Goal: Obtain resource: Download file/media

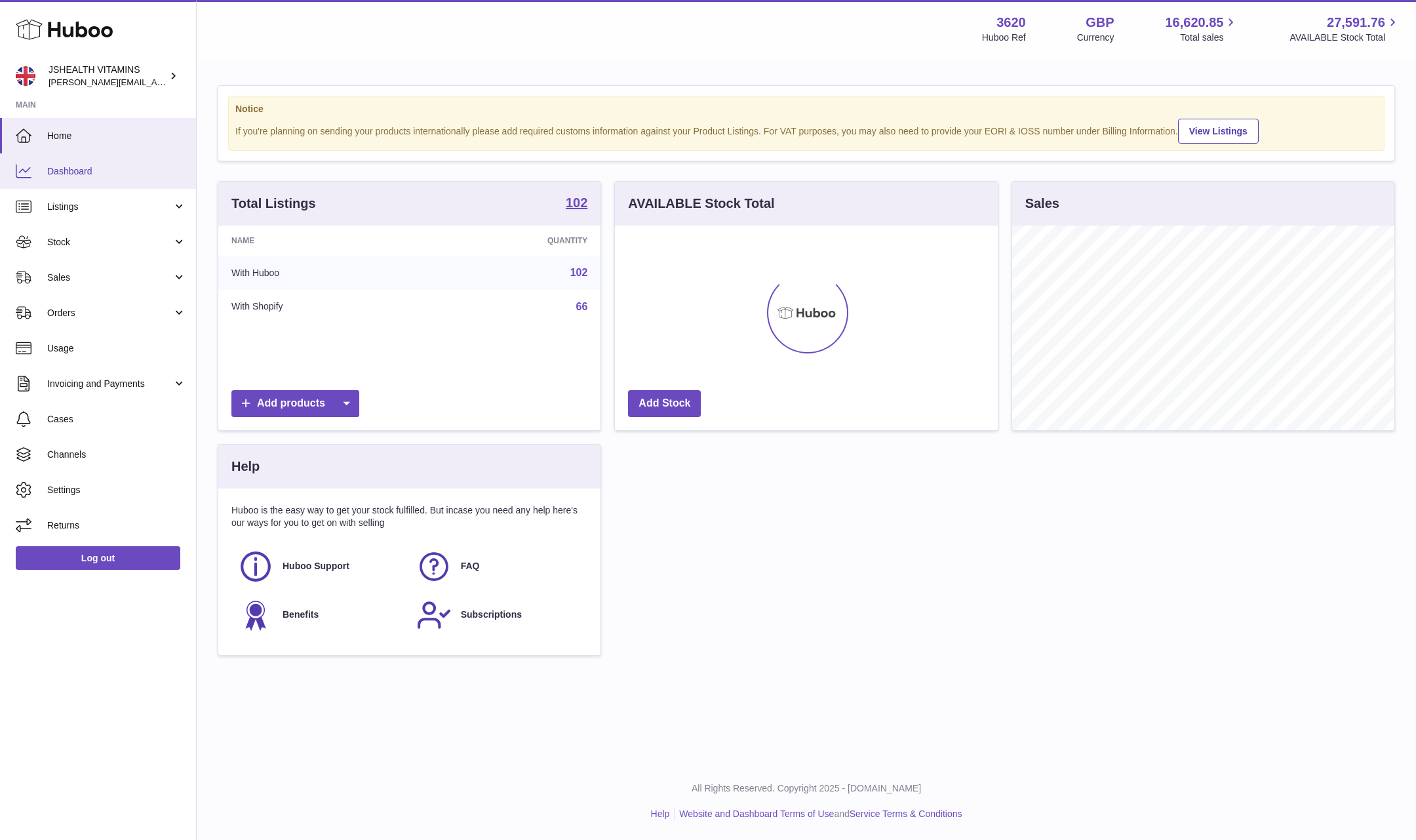
scroll to position [205, 382]
click at [66, 242] on span "Stock" at bounding box center [110, 242] width 125 height 13
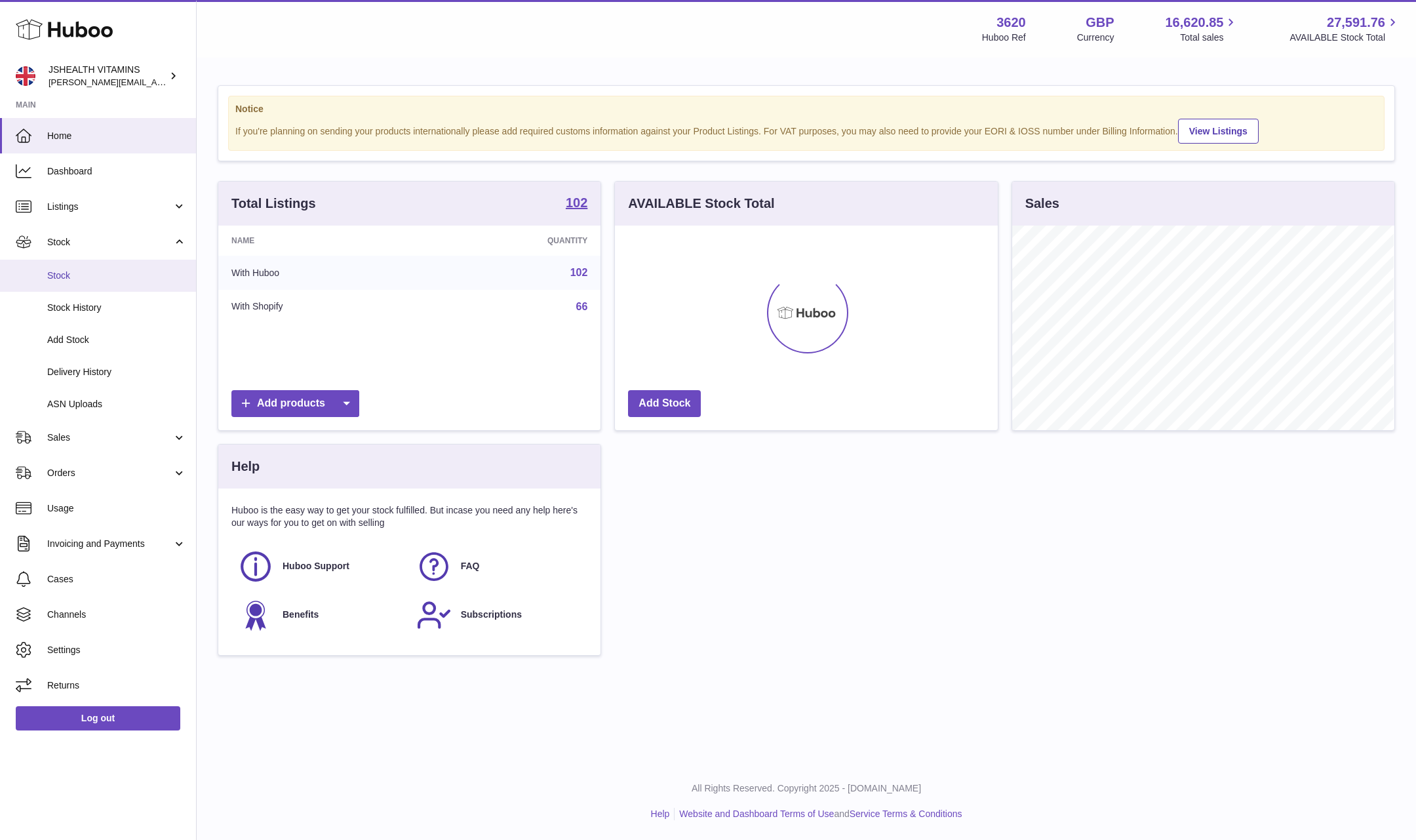
click at [86, 266] on link "Stock" at bounding box center [98, 275] width 196 height 32
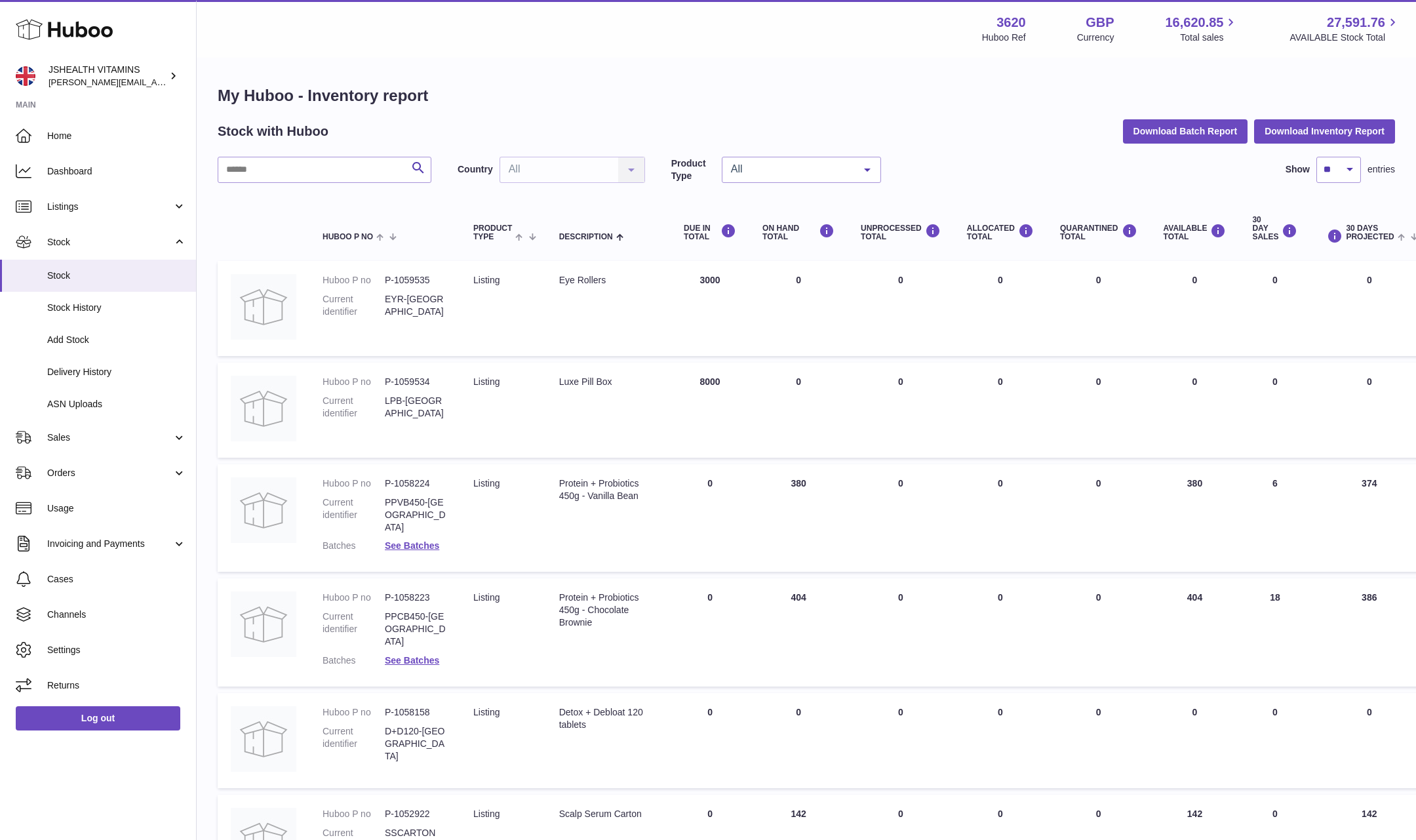
click at [1099, 276] on td "QUARANTINED Total 0" at bounding box center [1098, 308] width 103 height 95
click at [1322, 129] on button "Download Inventory Report" at bounding box center [1324, 130] width 141 height 23
click at [107, 715] on link "Log out" at bounding box center [98, 717] width 165 height 23
